Goal: Task Accomplishment & Management: Manage account settings

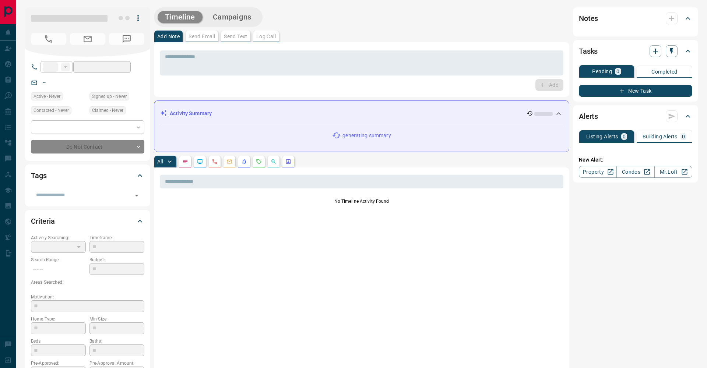
type input "**"
type input "**********"
type input "*"
type input "*********"
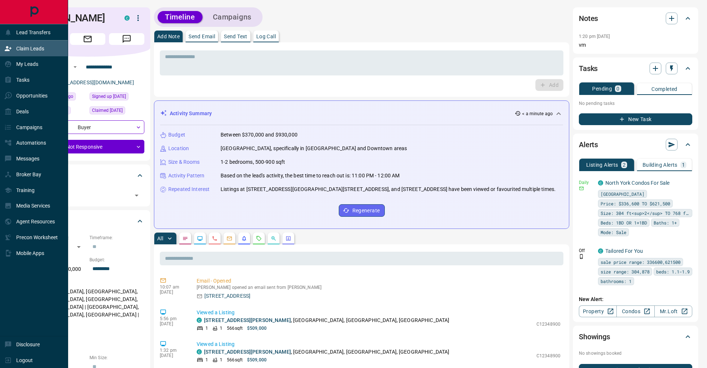
click at [27, 49] on p "Claim Leads" at bounding box center [30, 49] width 28 height 6
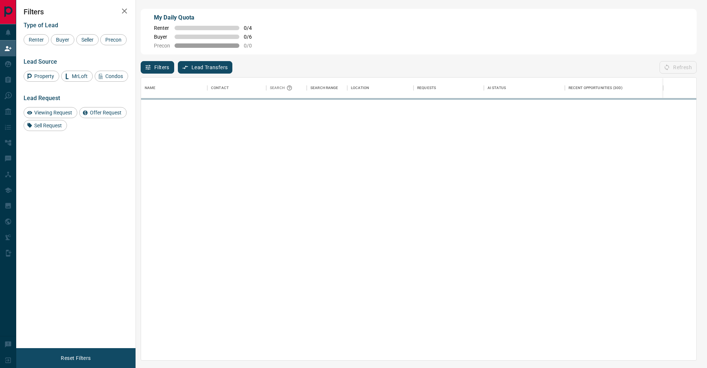
scroll to position [283, 555]
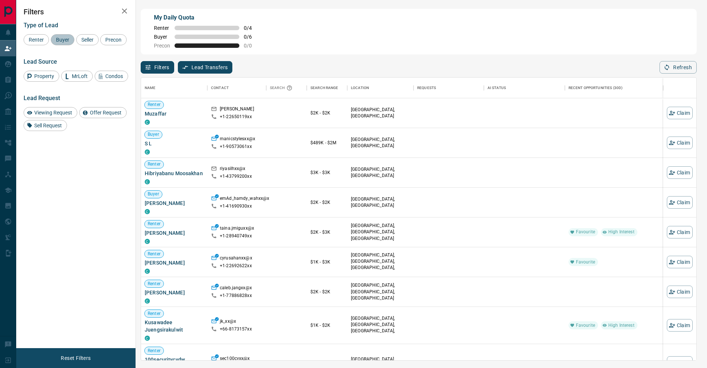
click at [73, 36] on div "Buyer" at bounding box center [63, 39] width 24 height 11
click at [92, 37] on span "Seller" at bounding box center [87, 40] width 17 height 6
click at [100, 45] on div "Precon" at bounding box center [113, 39] width 27 height 11
click at [126, 12] on icon "button" at bounding box center [124, 11] width 9 height 9
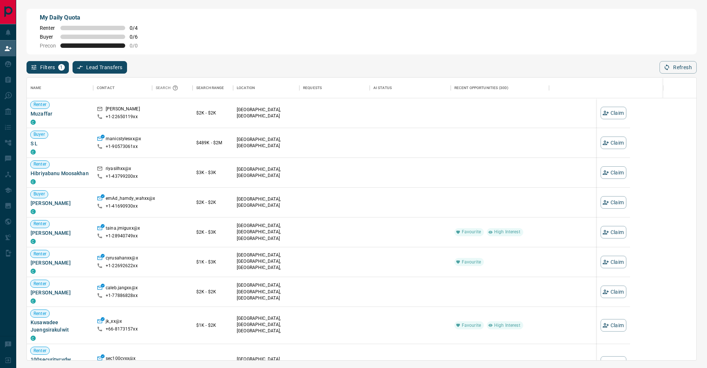
scroll to position [283, 669]
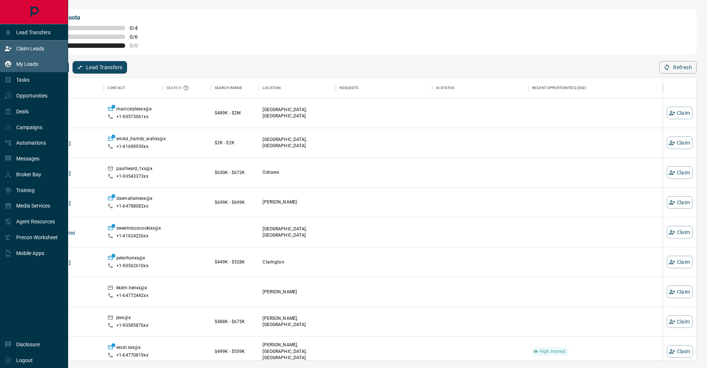
drag, startPoint x: 1, startPoint y: 58, endPoint x: 6, endPoint y: 59, distance: 5.2
click at [2, 58] on div "My Leads" at bounding box center [34, 64] width 68 height 16
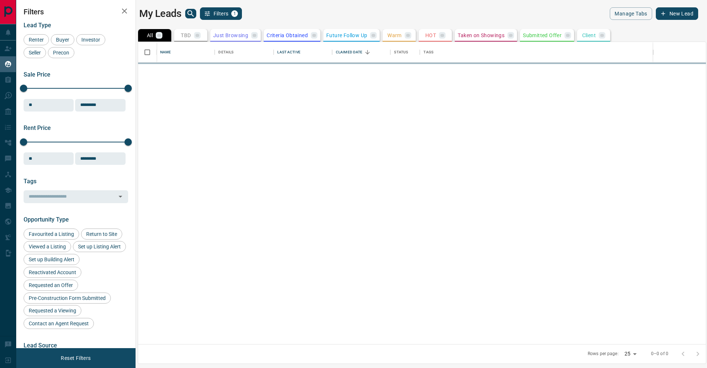
scroll to position [302, 568]
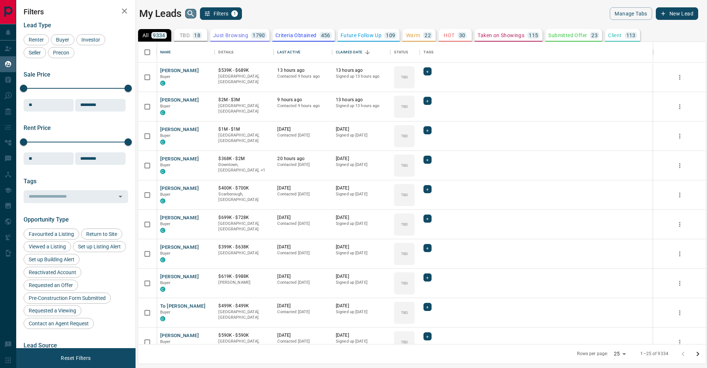
click at [192, 17] on icon "search button" at bounding box center [190, 13] width 9 height 9
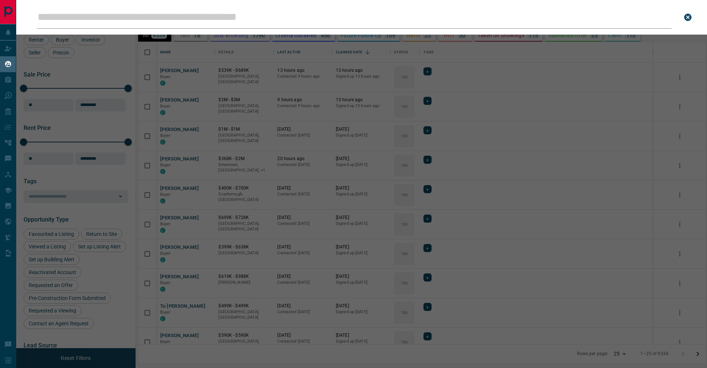
type input "*"
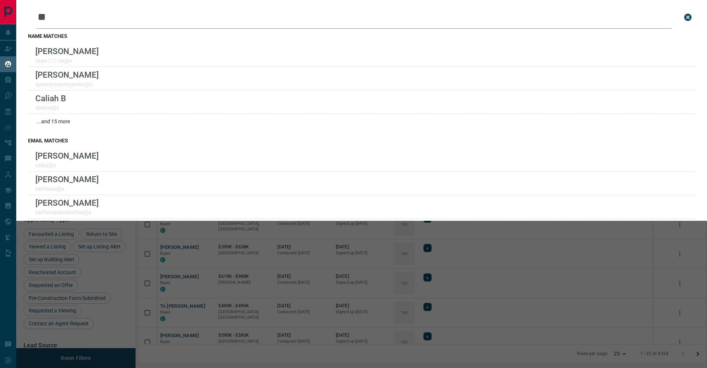
type input "*"
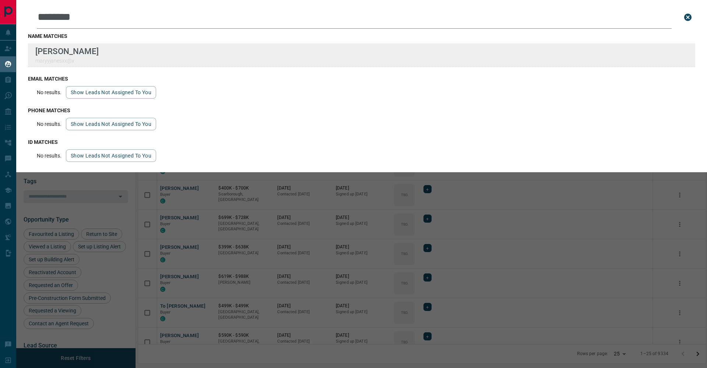
type input "********"
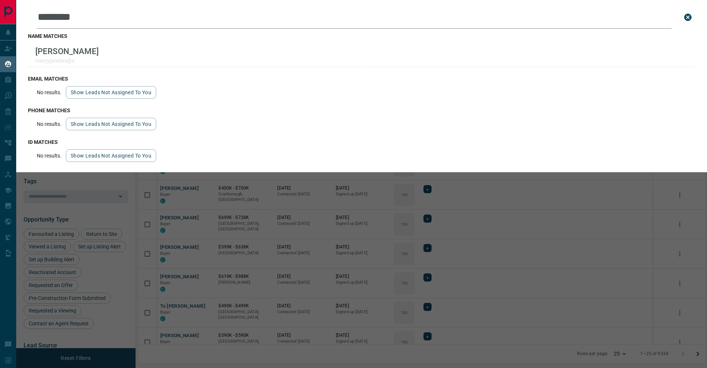
click at [684, 20] on icon "close search bar" at bounding box center [687, 17] width 9 height 9
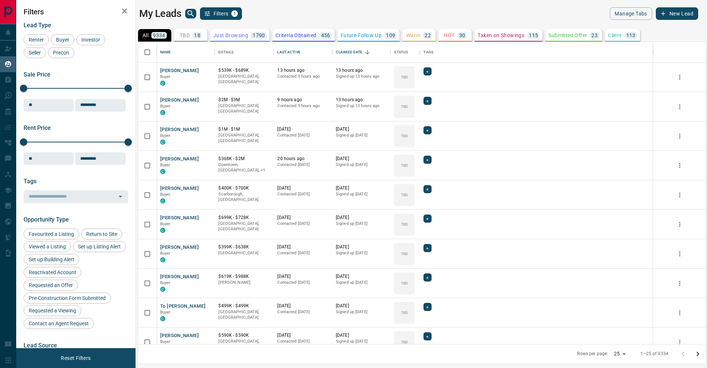
click at [189, 14] on icon "search button" at bounding box center [190, 13] width 6 height 6
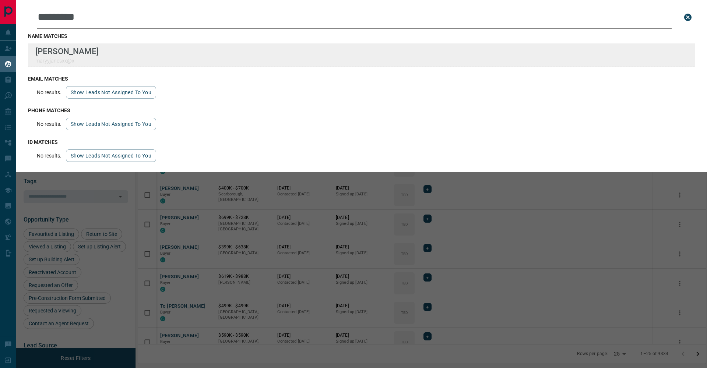
type input "********"
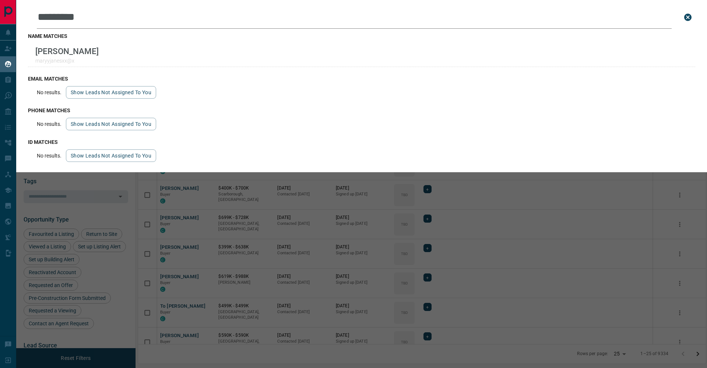
click at [689, 23] on button "close search bar" at bounding box center [687, 17] width 15 height 15
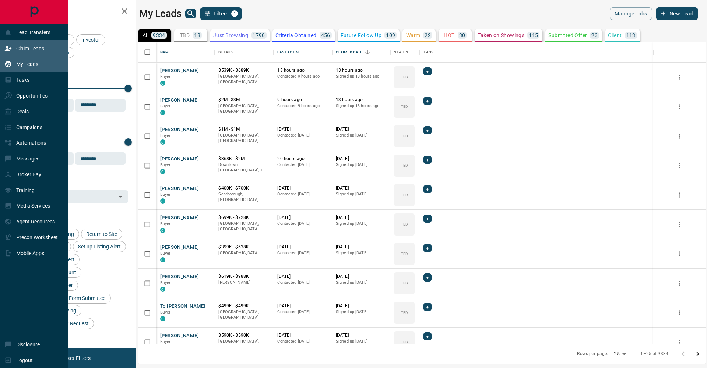
click at [0, 49] on div "Claim Leads" at bounding box center [34, 49] width 68 height 16
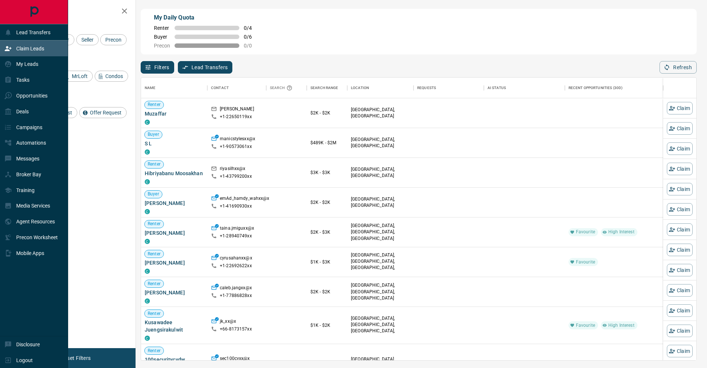
scroll to position [0, 0]
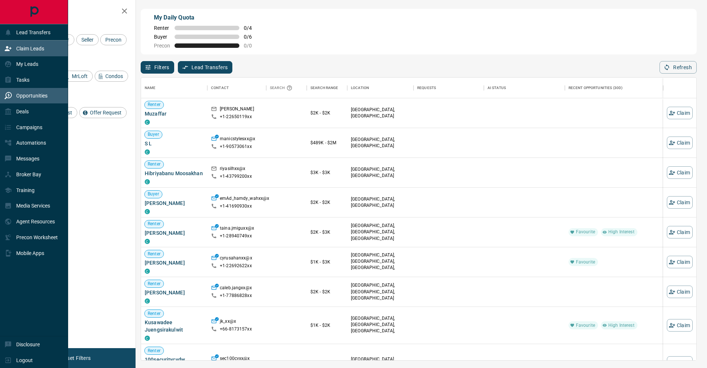
drag, startPoint x: 11, startPoint y: 93, endPoint x: 21, endPoint y: 89, distance: 10.8
click at [11, 93] on icon at bounding box center [7, 95] width 7 height 7
